Goal: Task Accomplishment & Management: Use online tool/utility

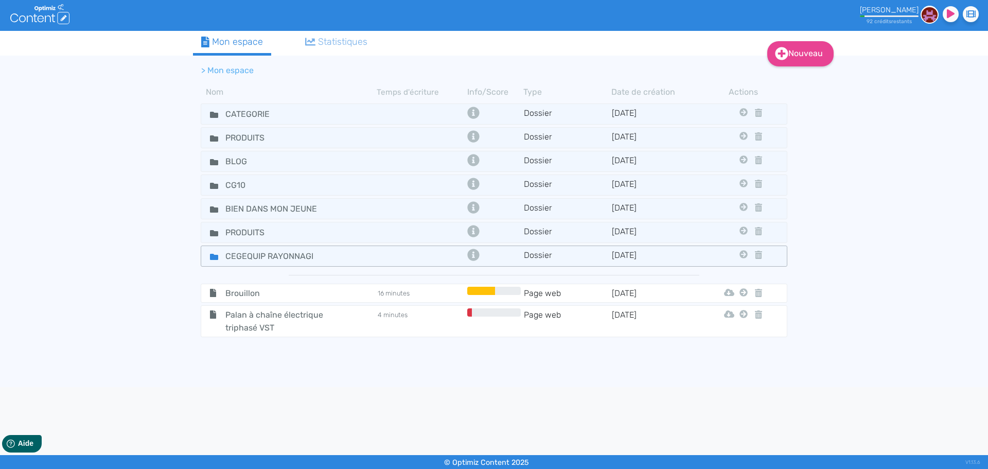
click at [365, 254] on div "CEGEQUIP RAYONNAGE" at bounding box center [289, 255] width 174 height 15
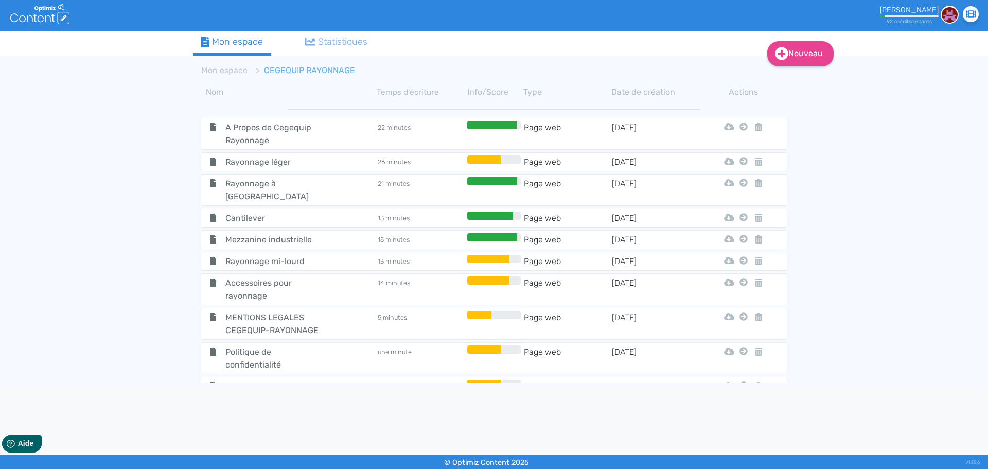
click at [332, 155] on tr "Rayonnage léger 26 minutes Page web 11/9/2025 Html Pdf Word Mon Espace" at bounding box center [494, 161] width 586 height 19
click at [335, 157] on div "Rayonnage léger" at bounding box center [289, 161] width 174 height 13
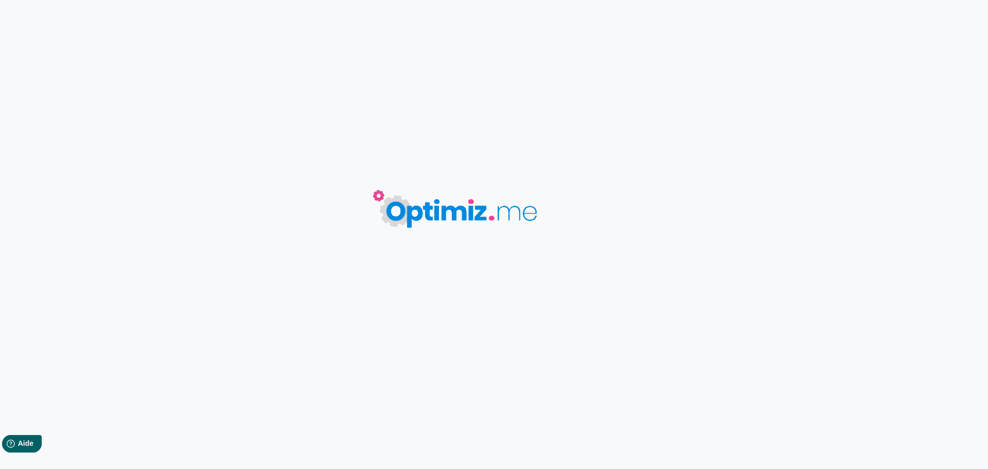
type input "Rayonnage léger"
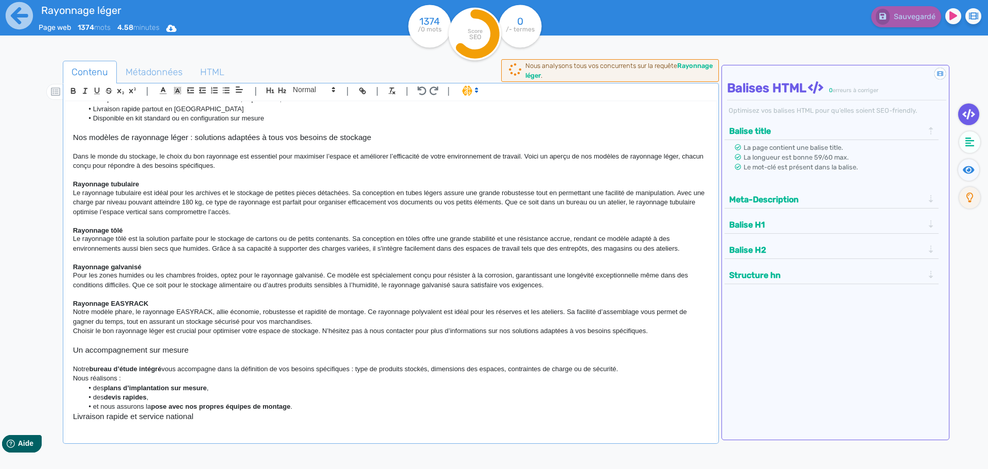
scroll to position [669, 0]
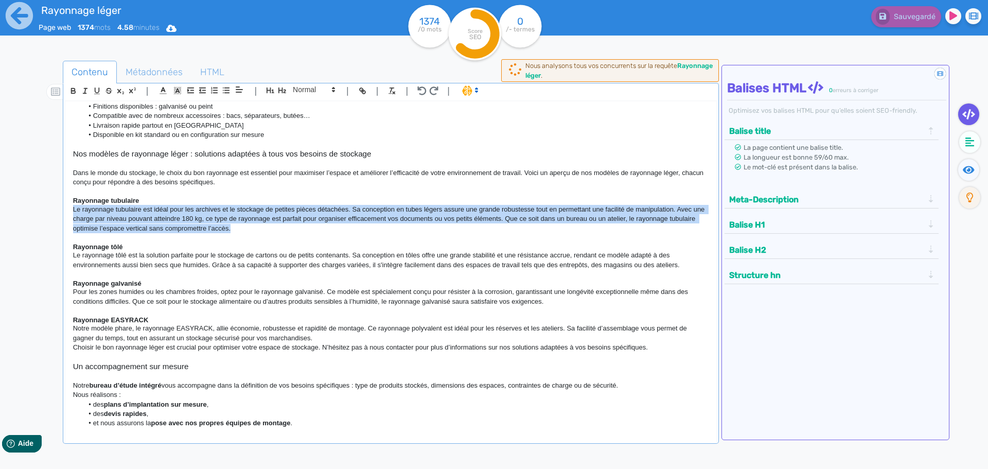
drag, startPoint x: 71, startPoint y: 228, endPoint x: 258, endPoint y: 247, distance: 187.6
click at [258, 247] on div "Rayonnage léger Rayonnage léger : la solution simple et modulable pour votre st…" at bounding box center [390, 265] width 651 height 328
copy p "Le rayonnage tubulaire est idéal pour les archives et le stockage de petites pi…"
